Goal: Register for event/course

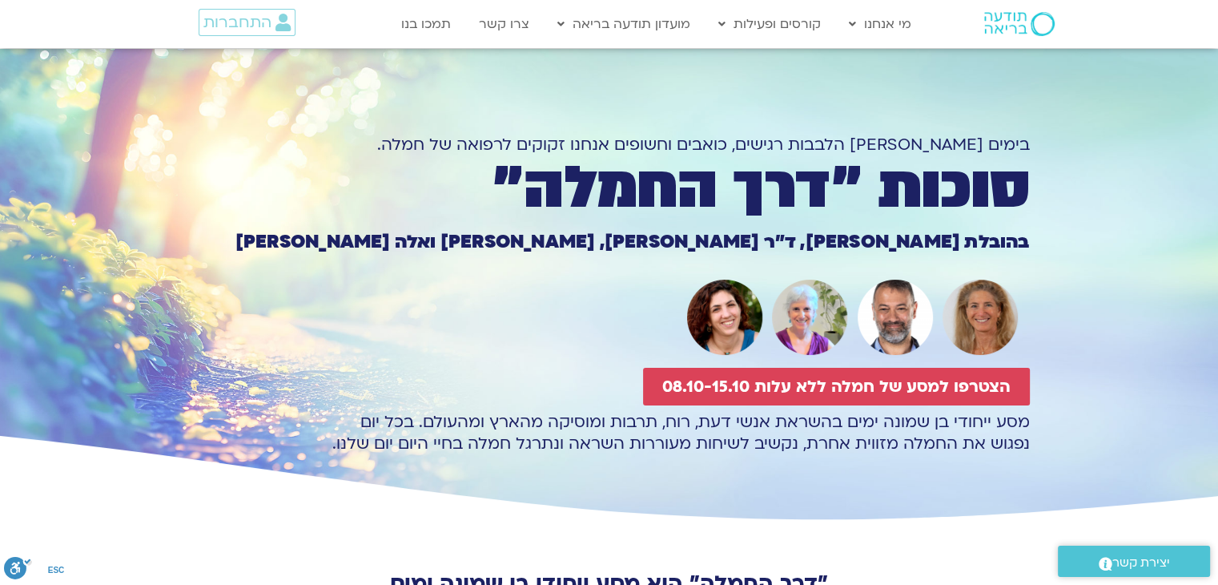
scroll to position [80, 0]
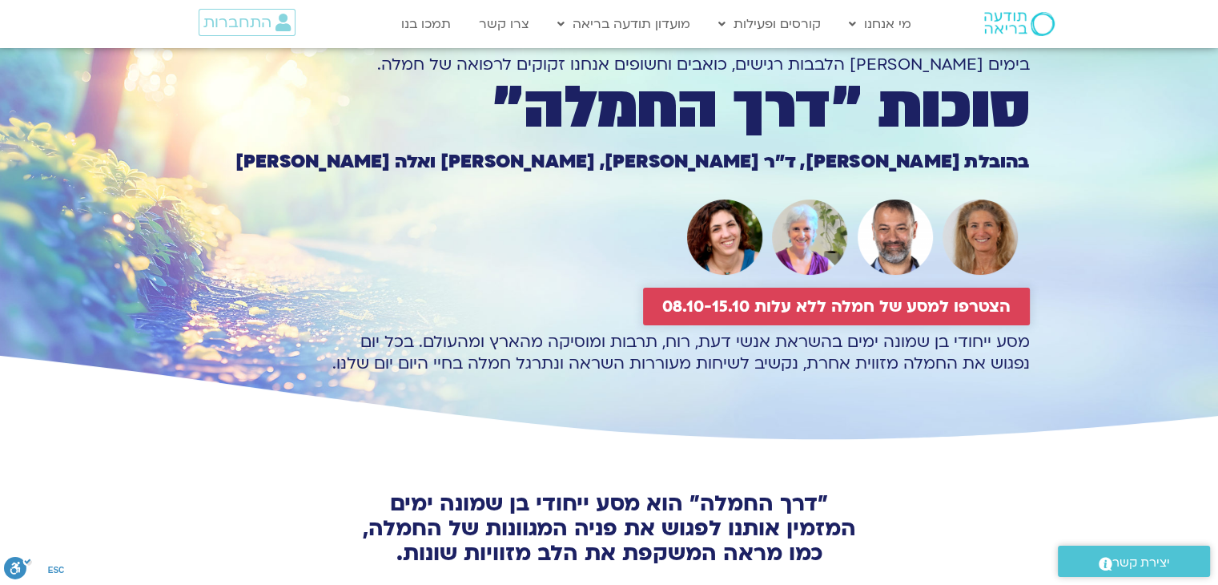
click at [784, 307] on span "הצטרפו למסע של חמלה ללא עלות 08.10-15.10" at bounding box center [836, 306] width 348 height 18
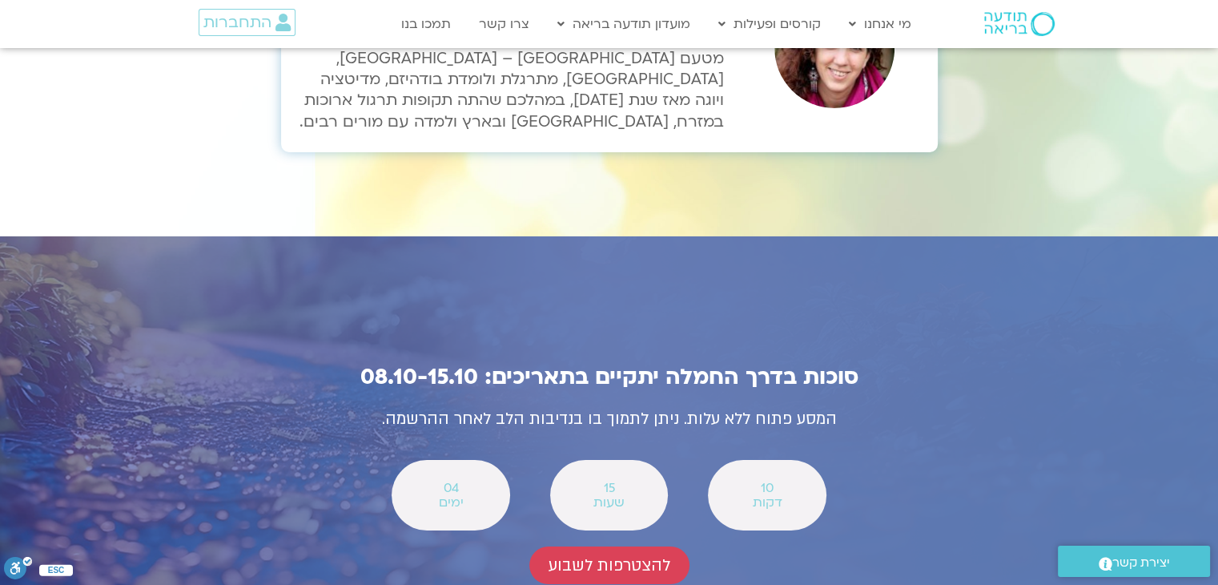
scroll to position [5604, 0]
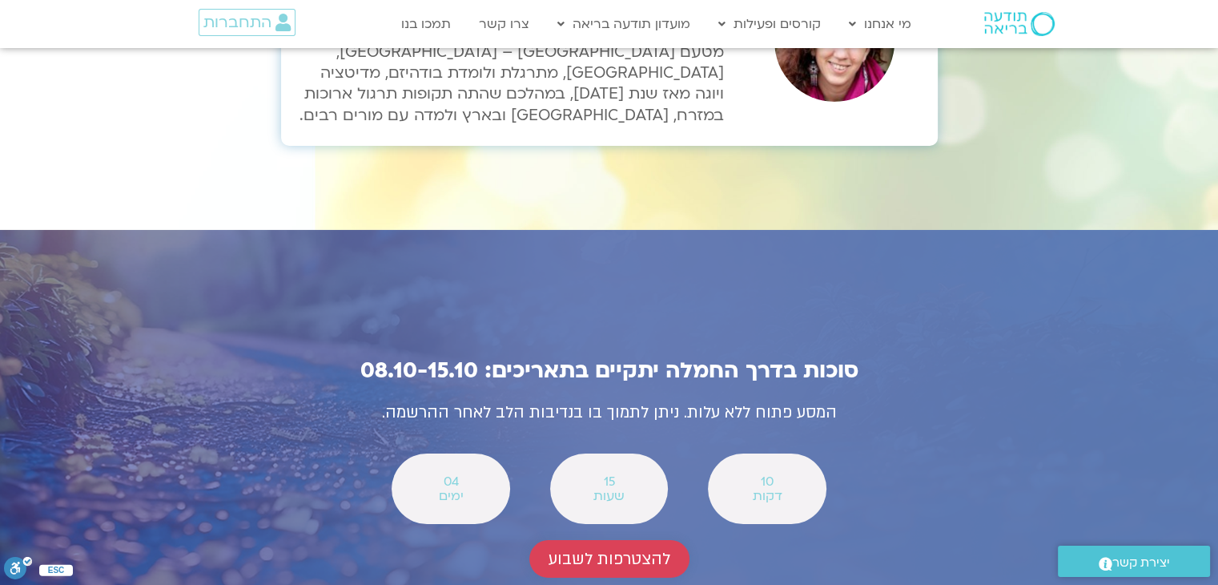
click at [615, 549] on span "להצטרפות לשבוע" at bounding box center [610, 558] width 122 height 18
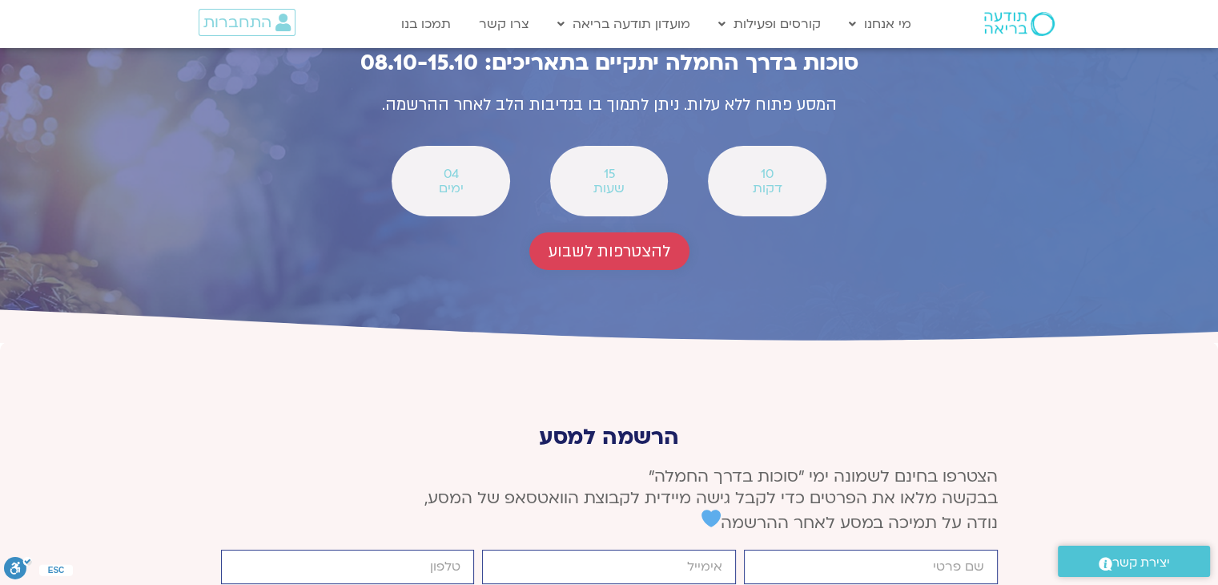
scroll to position [5928, 0]
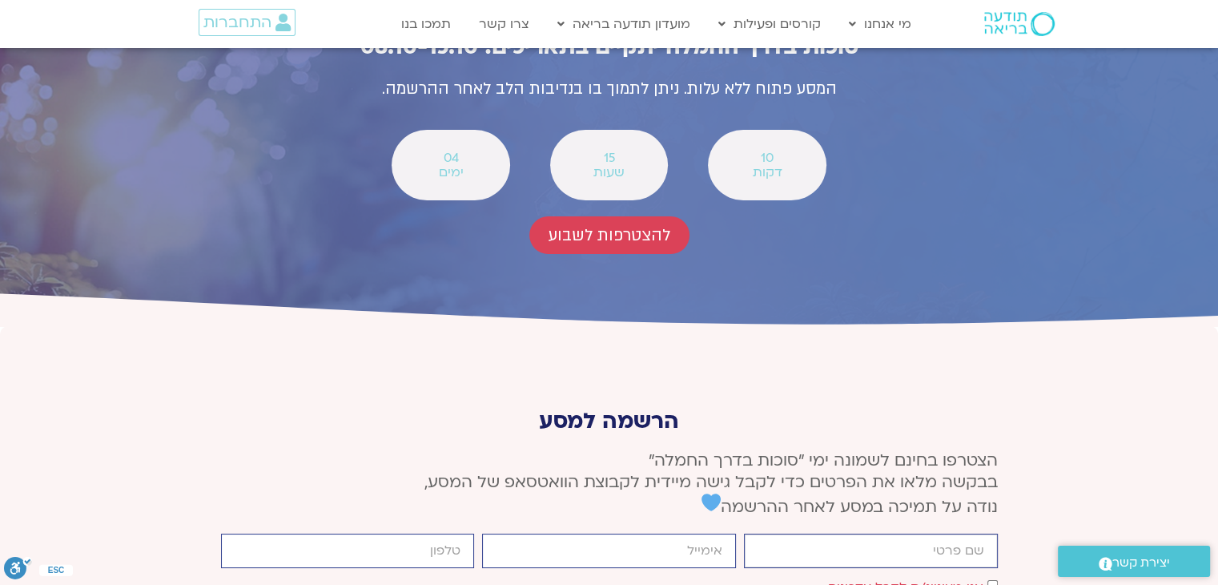
click at [833, 533] on input "firstname" at bounding box center [871, 550] width 254 height 34
type input "[PERSON_NAME]"
type input "[EMAIL_ADDRESS][DOMAIN_NAME]"
type input "0534151447"
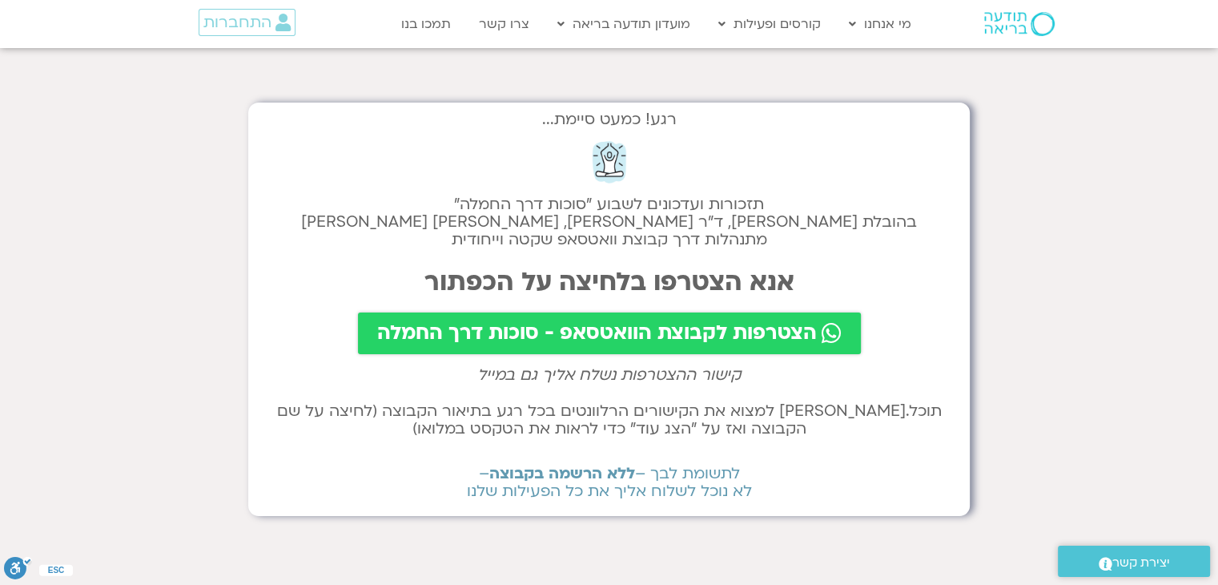
click at [707, 318] on link "הצטרפות לקבוצת הוואטסאפ - סוכות דרך החמלה" at bounding box center [609, 333] width 503 height 42
